Goal: Task Accomplishment & Management: Use online tool/utility

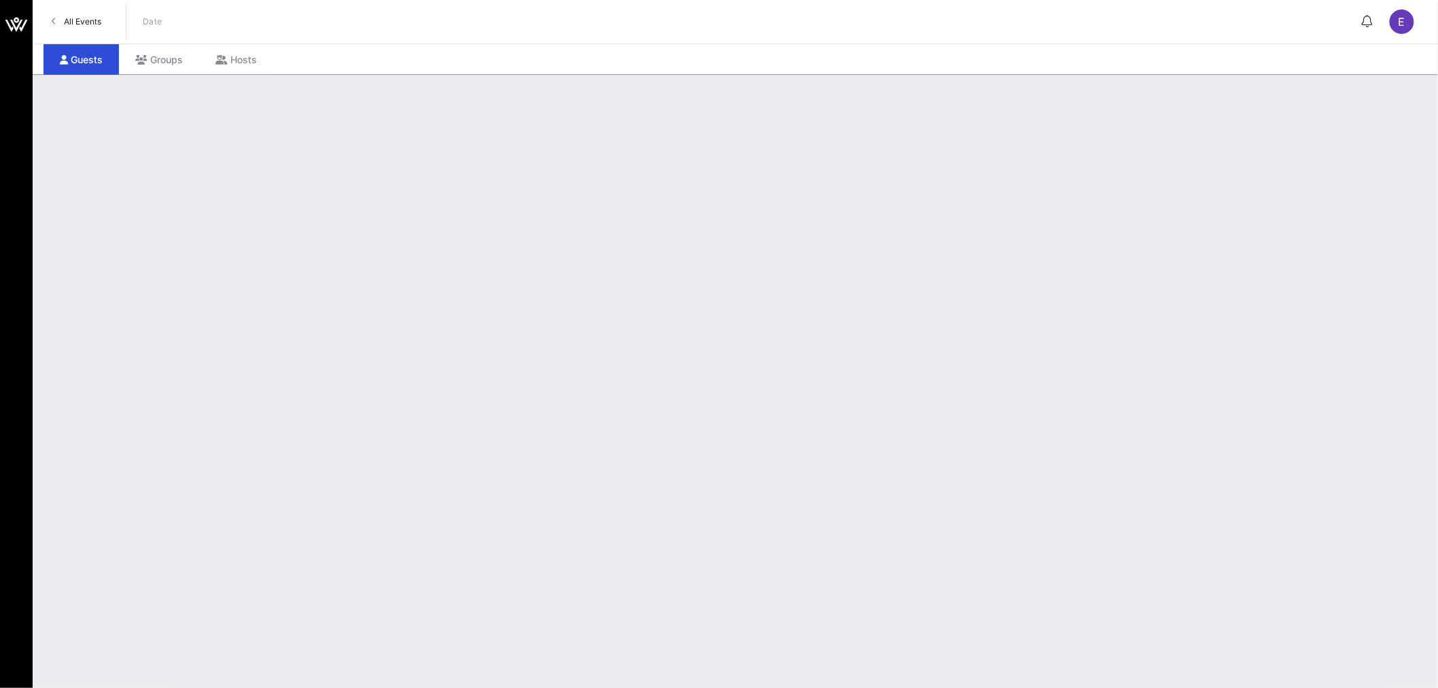
click at [87, 21] on span "All Events" at bounding box center [82, 21] width 37 height 10
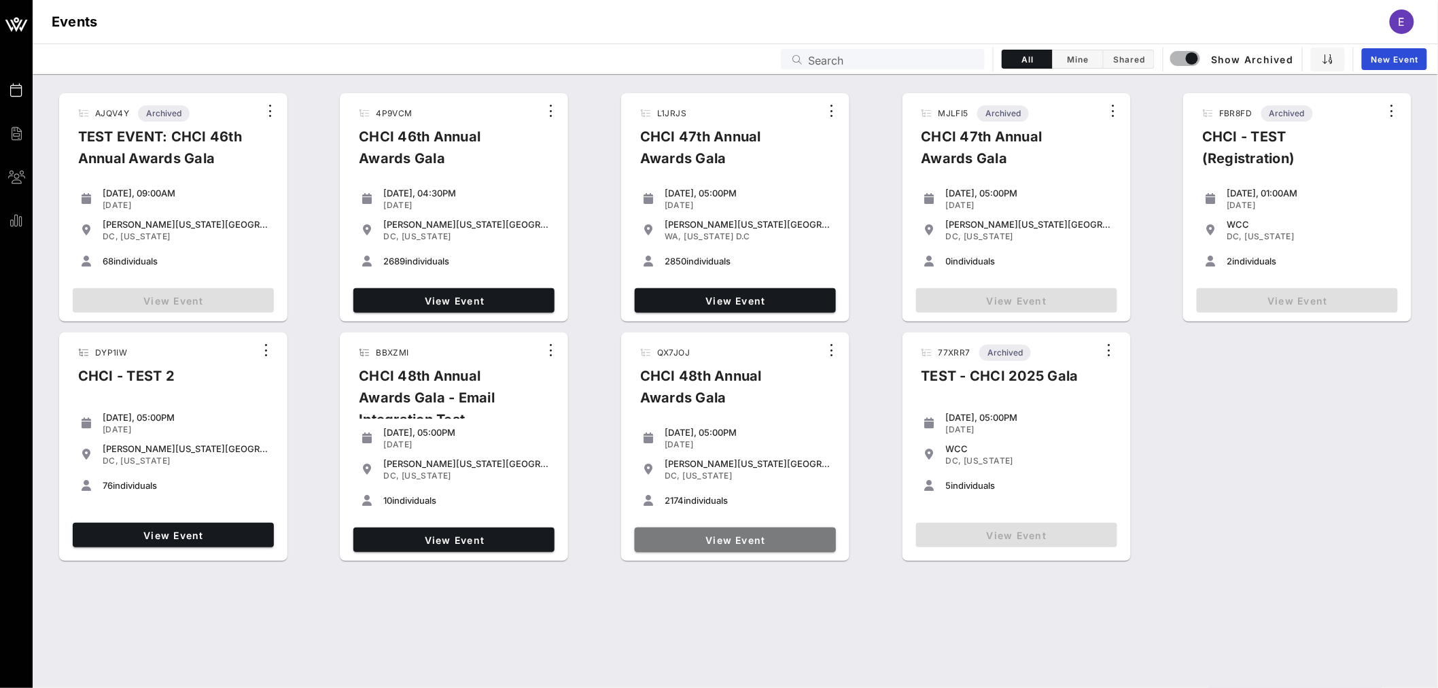
click at [735, 546] on link "View Event" at bounding box center [735, 539] width 201 height 24
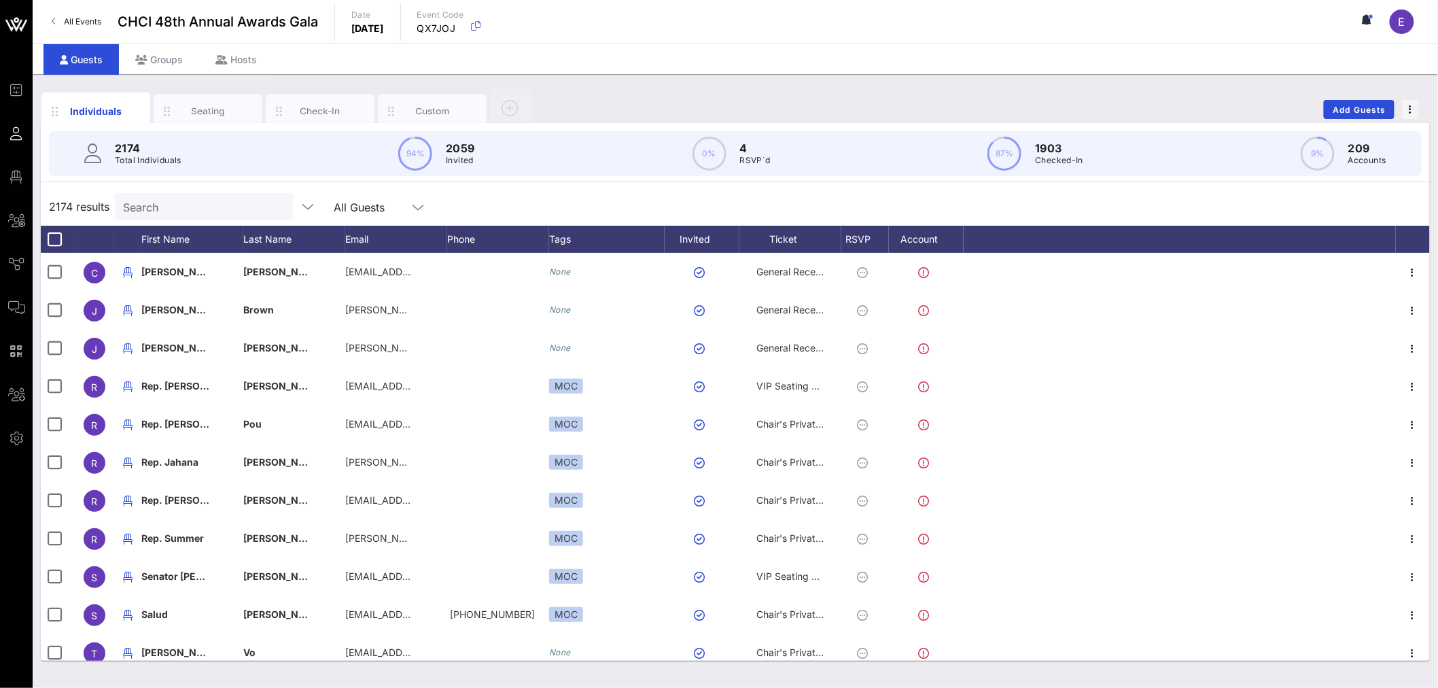
click at [315, 109] on div "Check-In" at bounding box center [320, 111] width 60 height 13
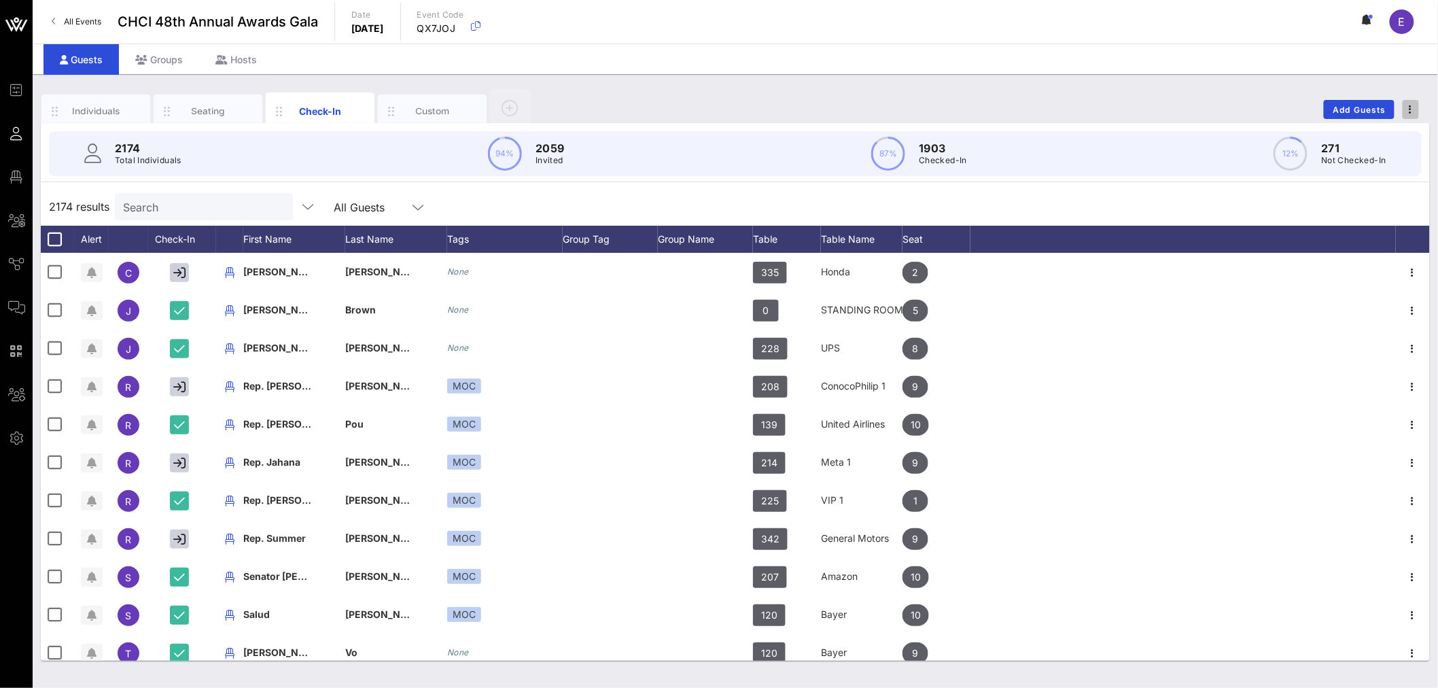
click at [1410, 111] on icon "button" at bounding box center [1410, 110] width 3 height 10
click at [1382, 130] on div "Export To CSV" at bounding box center [1385, 132] width 65 height 11
